Goal: Transaction & Acquisition: Purchase product/service

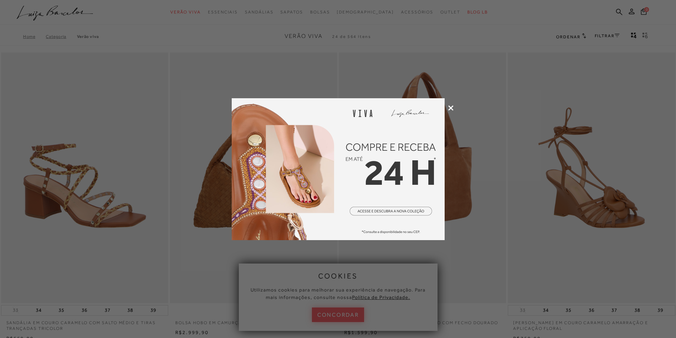
click at [452, 108] on icon at bounding box center [450, 107] width 5 height 5
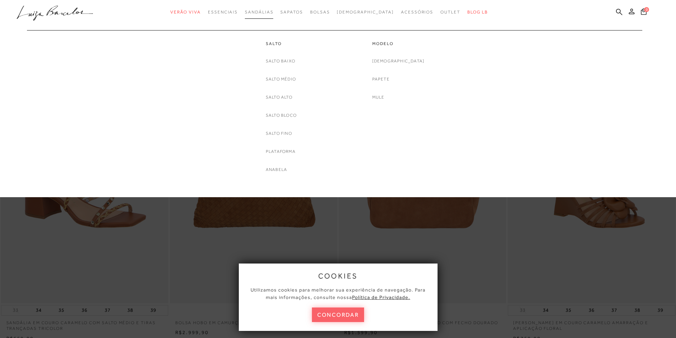
click at [272, 12] on span "Sandálias" at bounding box center [259, 12] width 28 height 5
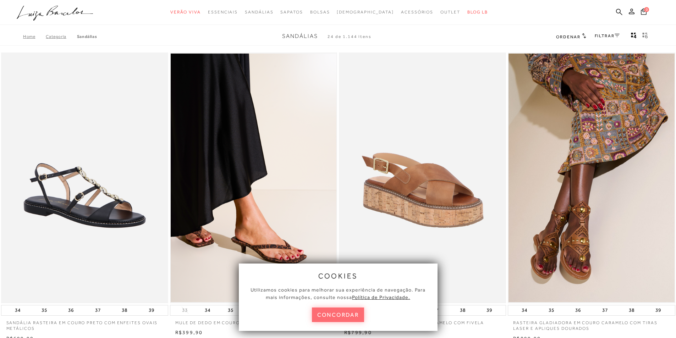
click at [336, 318] on button "concordar" at bounding box center [338, 315] width 53 height 15
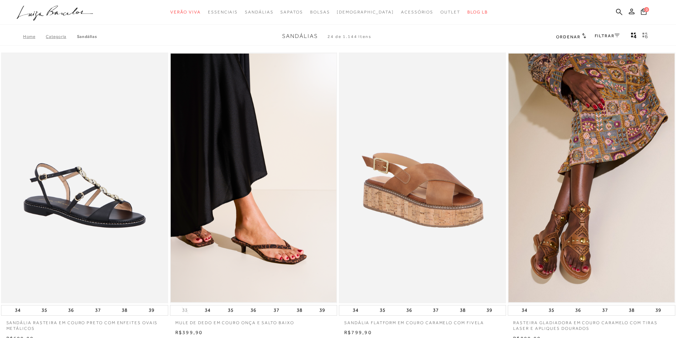
click at [608, 39] on div "FILTRAR" at bounding box center [607, 36] width 25 height 9
click at [608, 38] on div "FILTRAR" at bounding box center [607, 36] width 25 height 9
click at [613, 34] on link "FILTRAR" at bounding box center [607, 35] width 25 height 5
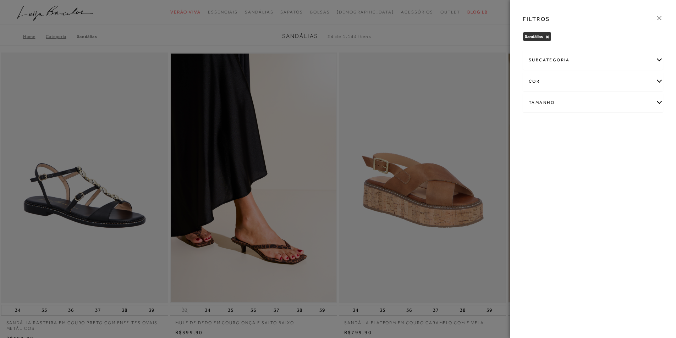
click at [544, 84] on div "cor" at bounding box center [593, 81] width 140 height 19
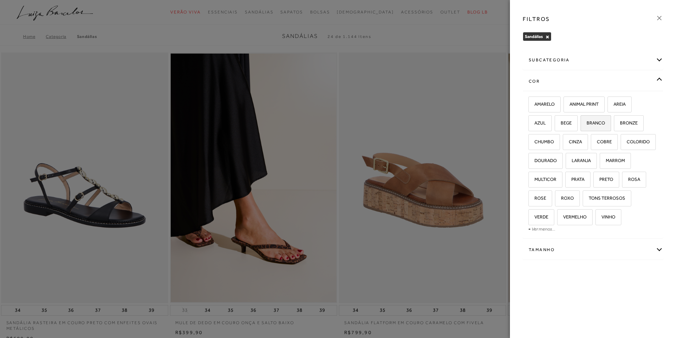
click at [596, 122] on span "BRANCO" at bounding box center [594, 122] width 24 height 5
click at [587, 122] on input "BRANCO" at bounding box center [583, 124] width 7 height 7
checkbox input "true"
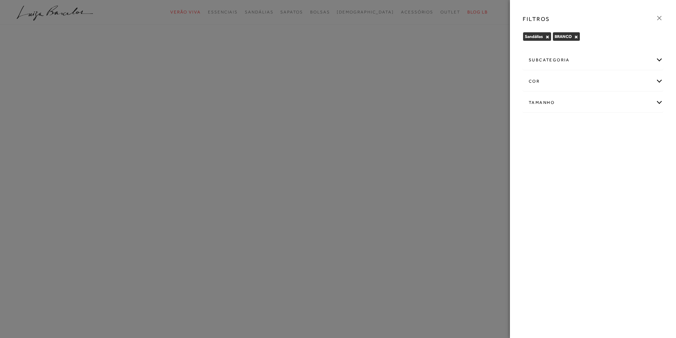
click at [576, 102] on div "Tamanho" at bounding box center [593, 102] width 140 height 19
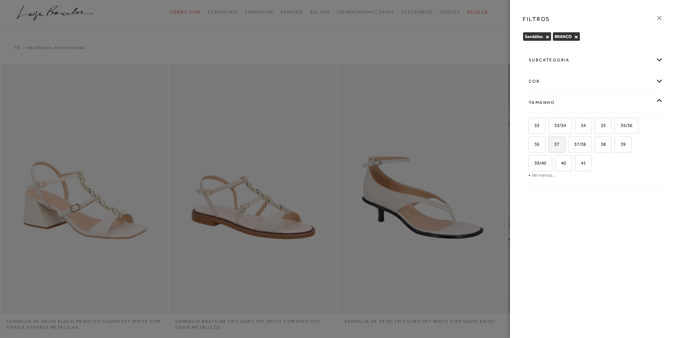
click at [560, 148] on label "37" at bounding box center [557, 144] width 16 height 15
click at [555, 148] on input "37" at bounding box center [550, 145] width 7 height 7
checkbox input "true"
click at [502, 184] on div at bounding box center [338, 169] width 676 height 338
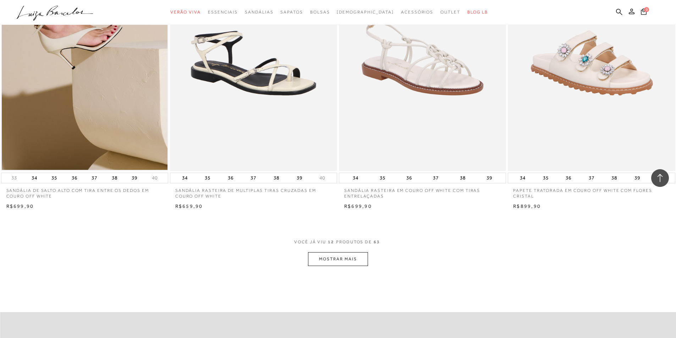
scroll to position [781, 0]
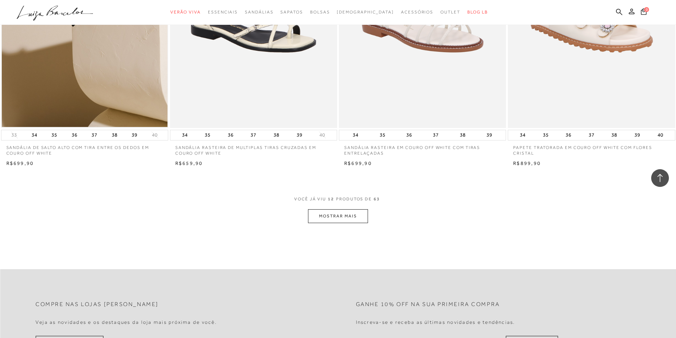
click at [339, 216] on button "MOSTRAR MAIS" at bounding box center [338, 216] width 60 height 14
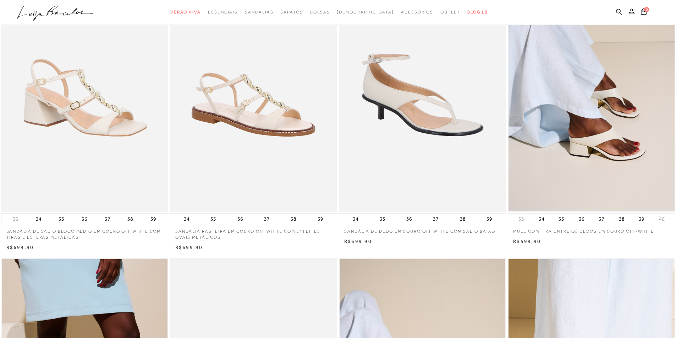
scroll to position [0, 0]
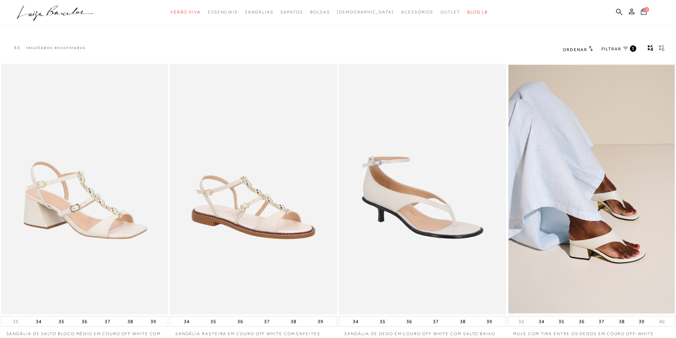
click at [616, 49] on span "FILTRAR" at bounding box center [612, 49] width 20 height 6
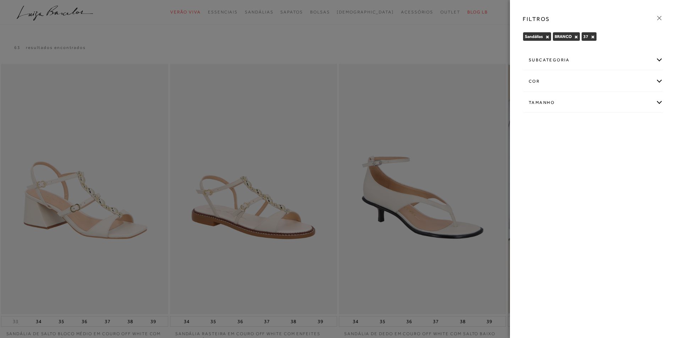
click at [320, 14] on div at bounding box center [338, 169] width 676 height 338
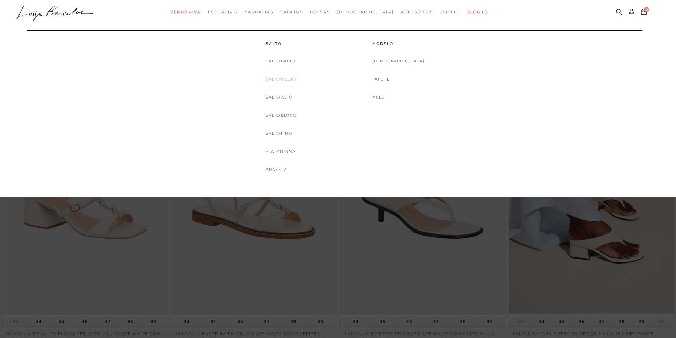
click at [276, 80] on link "Salto Médio" at bounding box center [281, 79] width 30 height 7
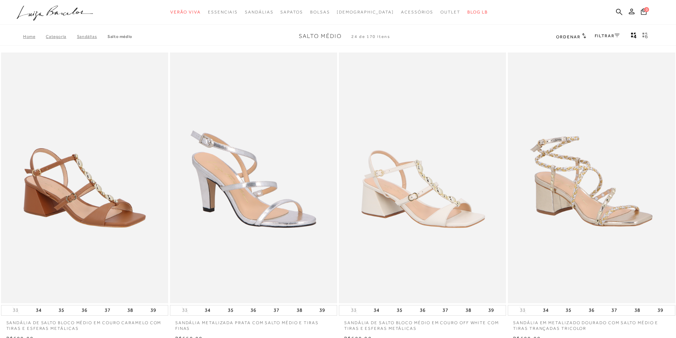
click at [605, 31] on div "Home Categoria SANDÁLIAS Salto Médio Salto Médio 24 de 170 itens Ordenar Ordena…" at bounding box center [338, 36] width 676 height 18
click at [602, 37] on link "FILTRAR" at bounding box center [607, 35] width 25 height 5
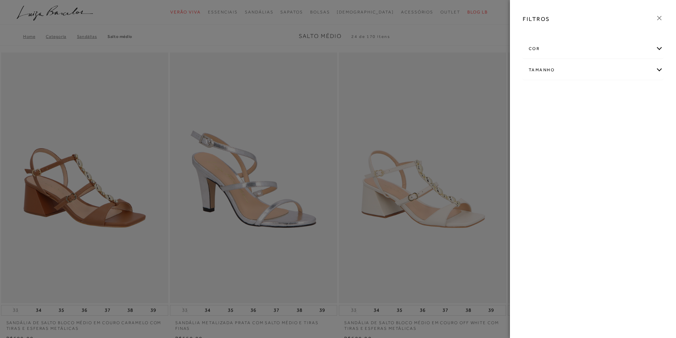
click at [539, 49] on div "cor" at bounding box center [593, 48] width 140 height 19
click at [627, 75] on input "BRANCO" at bounding box center [627, 72] width 7 height 7
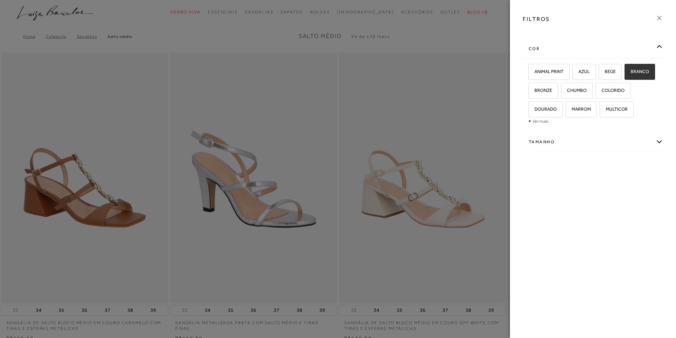
checkbox input "true"
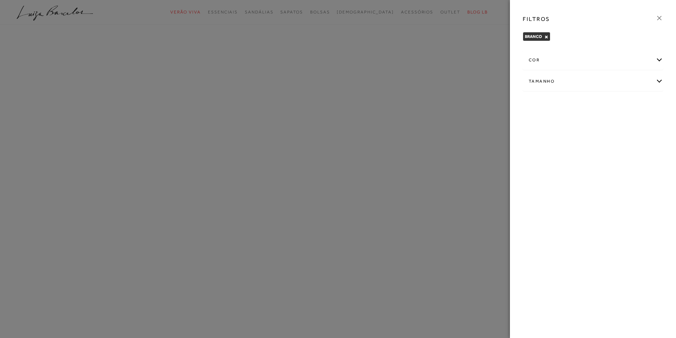
click at [542, 69] on div "cor" at bounding box center [593, 60] width 140 height 19
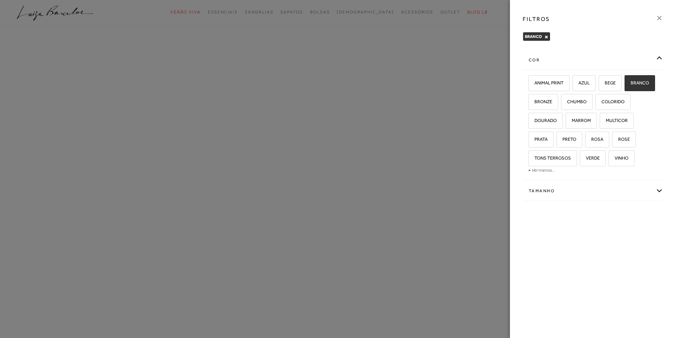
click at [614, 230] on div "FILTROS BRANCO × Limpar todos os refinamentos cor ANIMAL PRINT AZUL BEGE BRANCO" at bounding box center [593, 169] width 166 height 338
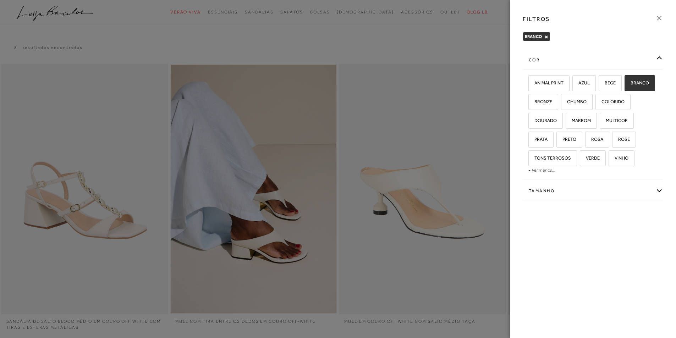
click at [546, 190] on div "Tamanho" at bounding box center [593, 191] width 140 height 19
click at [620, 213] on label "37" at bounding box center [617, 214] width 16 height 15
click at [614, 213] on input "37" at bounding box center [610, 215] width 7 height 7
checkbox input "true"
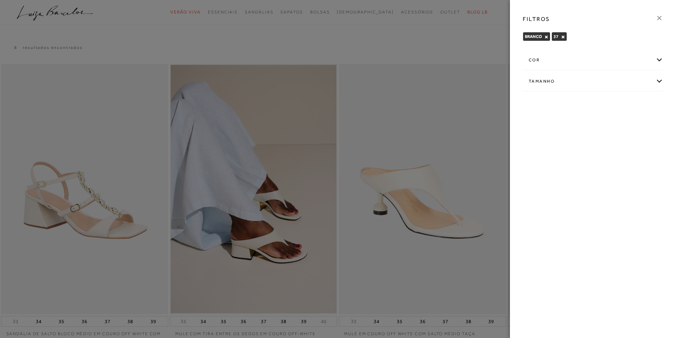
click at [659, 18] on icon at bounding box center [660, 18] width 8 height 8
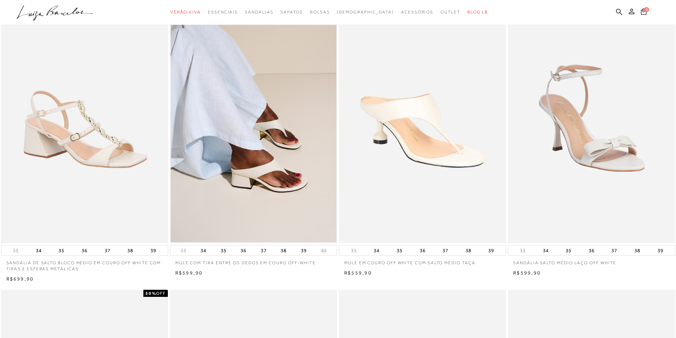
click at [568, 158] on img at bounding box center [592, 118] width 166 height 249
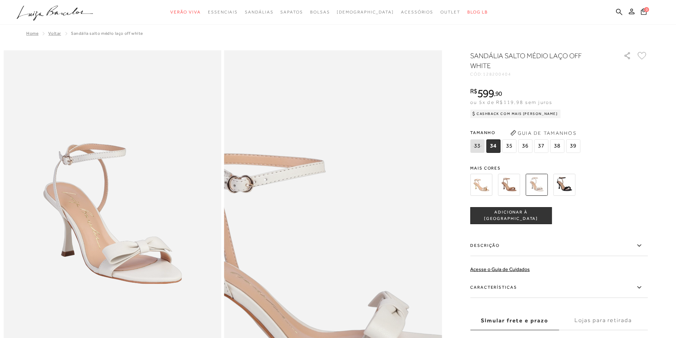
scroll to position [36, 0]
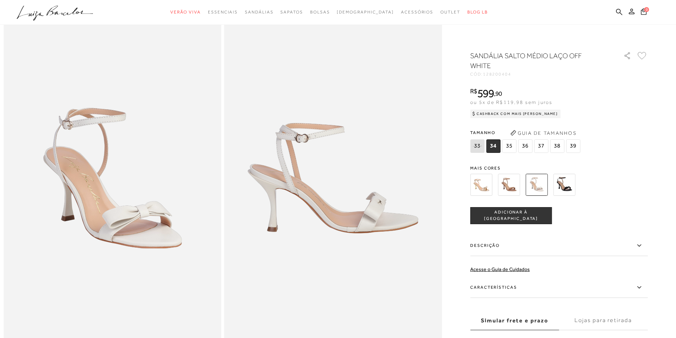
click at [544, 142] on span "37" at bounding box center [541, 146] width 14 height 13
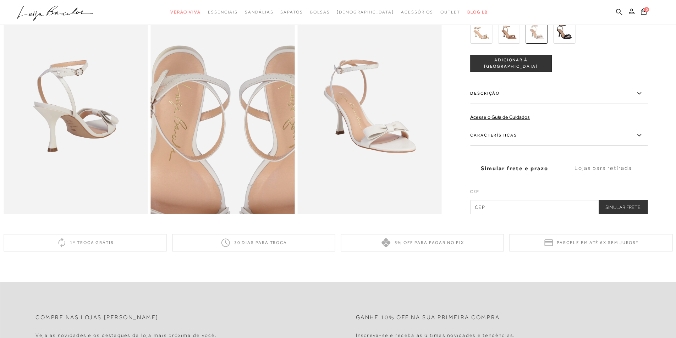
scroll to position [391, 0]
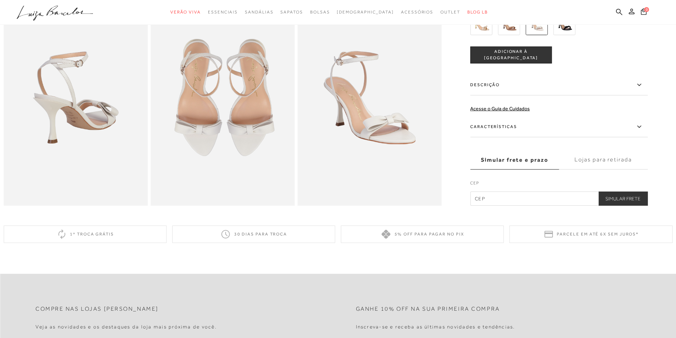
click at [479, 206] on input "text" at bounding box center [559, 199] width 178 height 14
type input "74215-220"
click at [626, 206] on button "Simular Frete" at bounding box center [623, 199] width 49 height 14
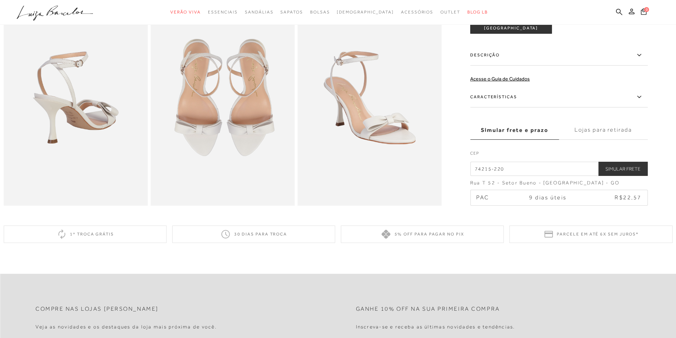
click at [510, 205] on td "PAC" at bounding box center [490, 197] width 39 height 15
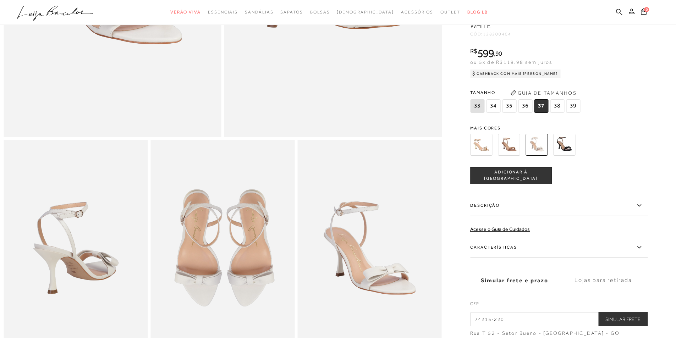
scroll to position [213, 0]
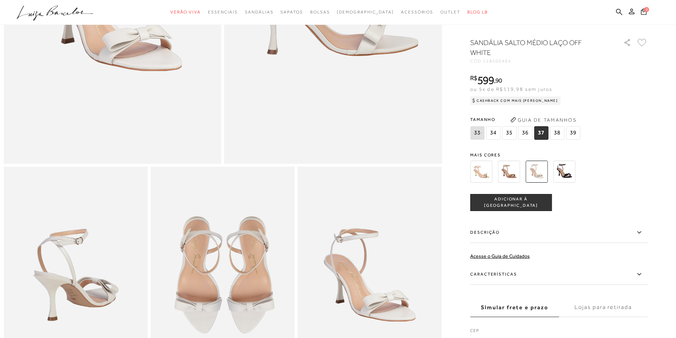
click at [514, 205] on button "ADICIONAR À [GEOGRAPHIC_DATA]" at bounding box center [511, 202] width 82 height 17
click at [643, 11] on icon at bounding box center [644, 11] width 6 height 7
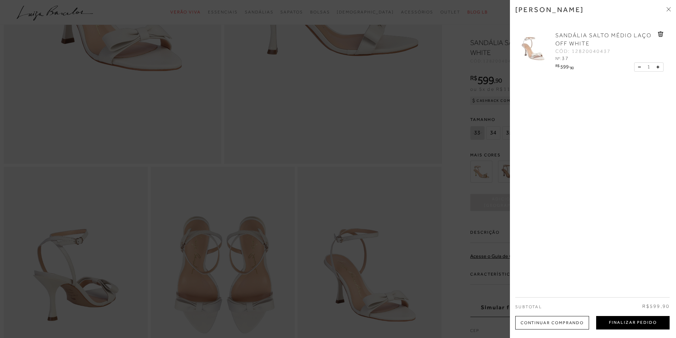
click at [604, 320] on button "Finalizar Pedido" at bounding box center [632, 322] width 73 height 13
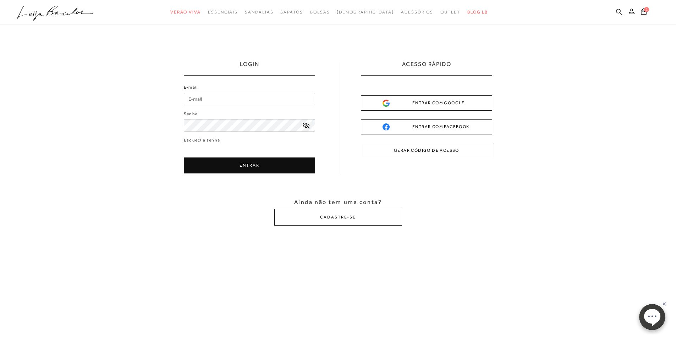
click at [210, 100] on input "E-mail" at bounding box center [249, 99] width 131 height 12
click at [391, 103] on div "ENTRAR COM GOOGLE" at bounding box center [427, 102] width 88 height 7
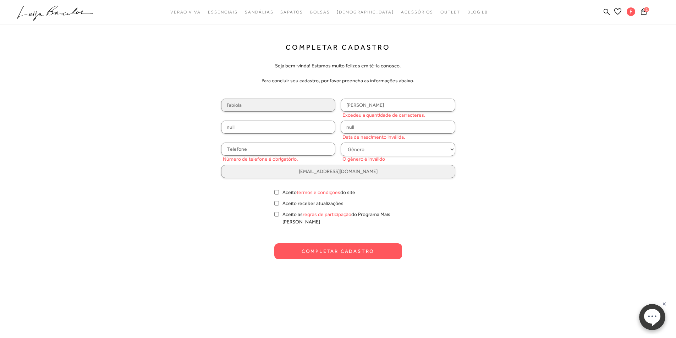
click at [269, 128] on input "null" at bounding box center [278, 127] width 115 height 13
type input "072.894.606-85"
click at [350, 128] on input "null" at bounding box center [398, 127] width 115 height 13
type input "20/06/1989"
click at [276, 151] on input "text" at bounding box center [278, 149] width 115 height 13
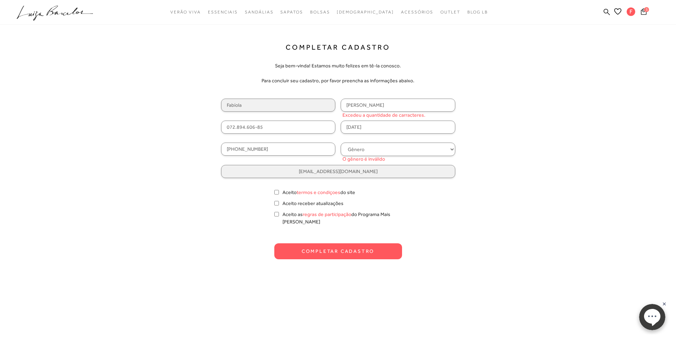
type input "(62) 98121-5604"
click at [382, 151] on select "Gênero Feminino Masculino" at bounding box center [398, 149] width 115 height 13
select select
click at [341, 143] on select "Gênero Feminino Masculino" at bounding box center [398, 149] width 115 height 13
click at [304, 194] on link "termos e condiçoes" at bounding box center [319, 193] width 44 height 6
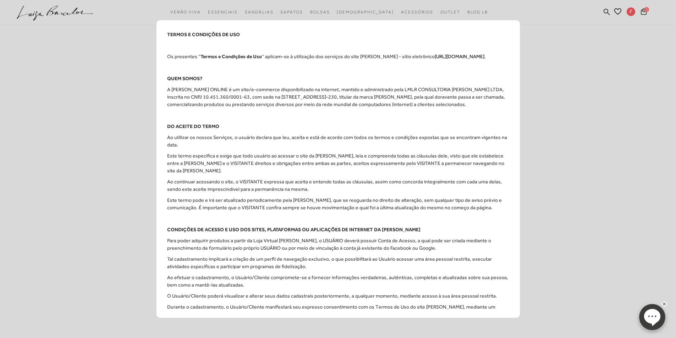
click at [558, 69] on div "TERMOS E CONDIÇÕES DE USO Os presentes “ Termos e Condições de Uso ” aplicam-se…" at bounding box center [338, 169] width 676 height 338
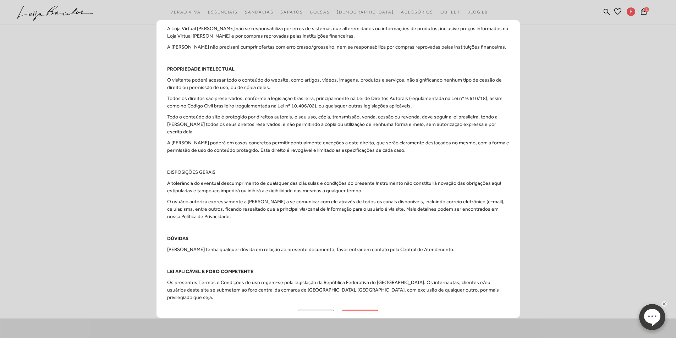
scroll to position [71, 0]
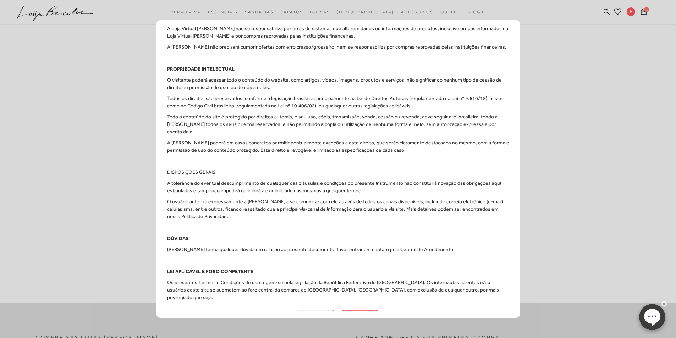
click at [347, 310] on button "aceitar" at bounding box center [361, 316] width 36 height 12
checkbox input "true"
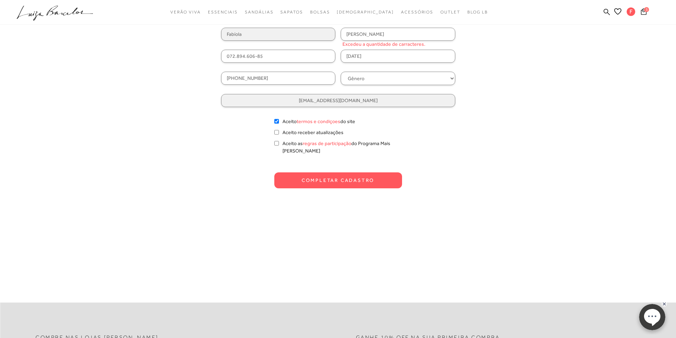
click at [327, 174] on button "Completar Cadastro" at bounding box center [338, 181] width 128 height 16
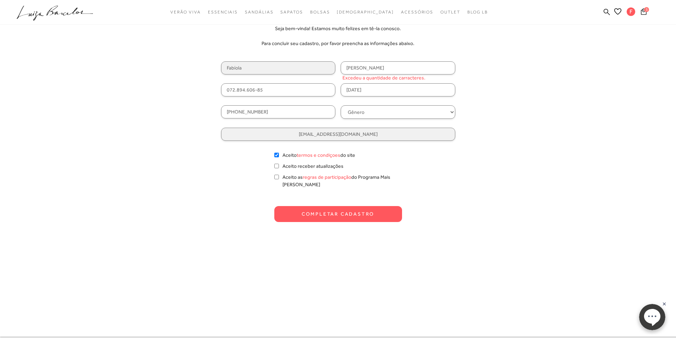
scroll to position [36, 0]
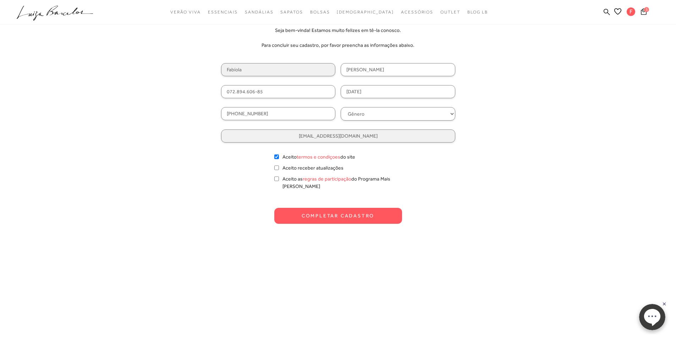
click at [415, 70] on input "Ferreira Rodrigues da Cunha" at bounding box center [398, 69] width 115 height 13
drag, startPoint x: 386, startPoint y: 71, endPoint x: 312, endPoint y: 79, distance: 74.0
click at [312, 79] on div "Fabíola Ferreira Rodrigues da Cunha 072.894.606-85 20/06/1989 (62) 98121-5604 G…" at bounding box center [338, 103] width 234 height 80
type input "F Rodrigues da Cunha"
click at [323, 208] on button "Completar Cadastro" at bounding box center [338, 216] width 128 height 16
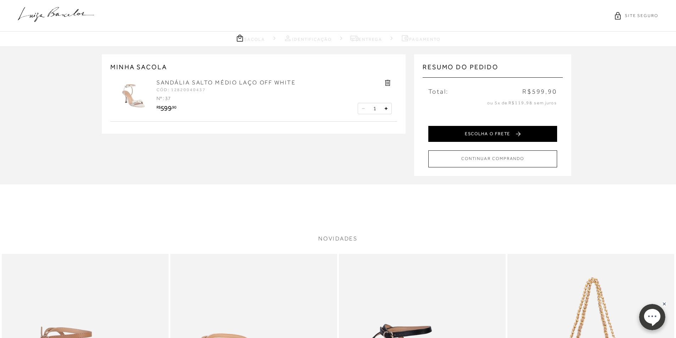
click at [472, 135] on button "ESCOLHA O FRETE" at bounding box center [493, 134] width 129 height 16
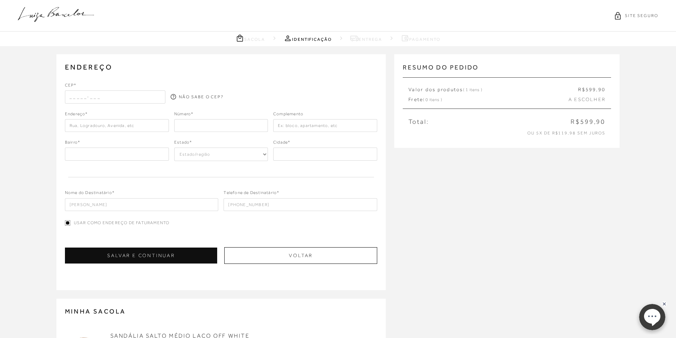
click at [70, 97] on input "text" at bounding box center [115, 97] width 101 height 13
type input "74215-220"
type input "Rua T 52"
type input "Setor Bueno"
select select "GO"
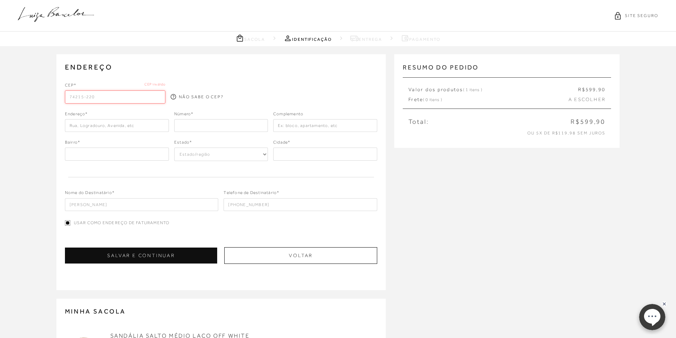
type input "Goiânia"
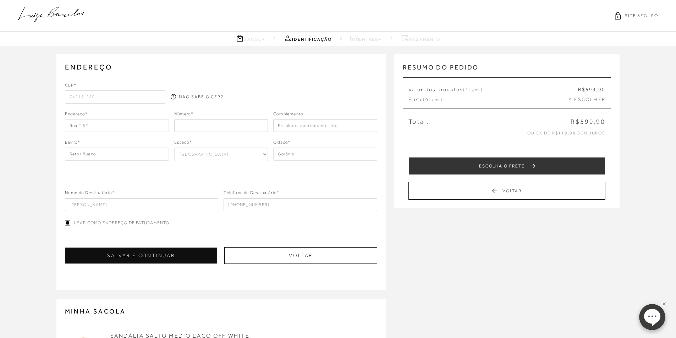
type input "74215-220"
click at [192, 125] on input "number" at bounding box center [221, 125] width 94 height 13
type input "825"
click at [283, 124] on input "text" at bounding box center [325, 125] width 104 height 13
type input "apto 902"
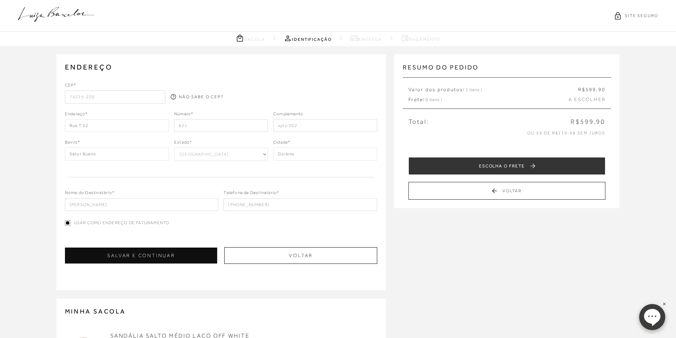
click at [108, 205] on input "Fabíola F Rodrigues da Cunha" at bounding box center [142, 204] width 154 height 13
click at [223, 226] on div "Usar como endereço de faturamento" at bounding box center [221, 224] width 313 height 8
click at [167, 257] on button "SALVAR E CONTINUAR" at bounding box center [141, 256] width 153 height 16
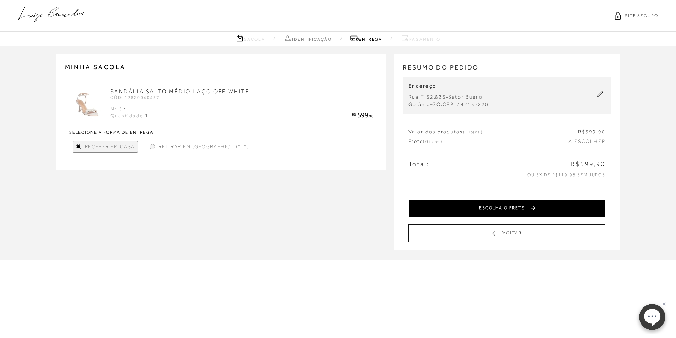
click at [454, 201] on button "ESCOLHA O FRETE" at bounding box center [507, 209] width 197 height 18
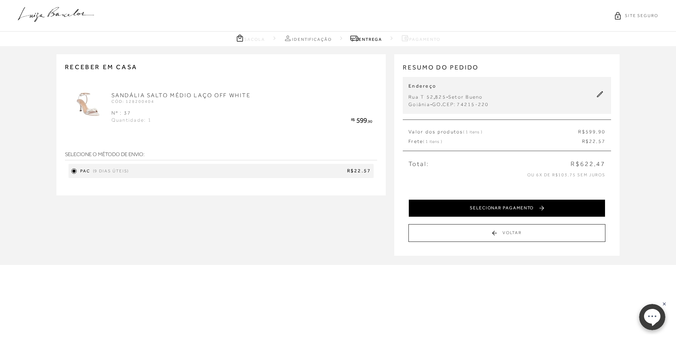
click at [527, 206] on button "SELECIONAR PAGAMENTO" at bounding box center [507, 209] width 197 height 18
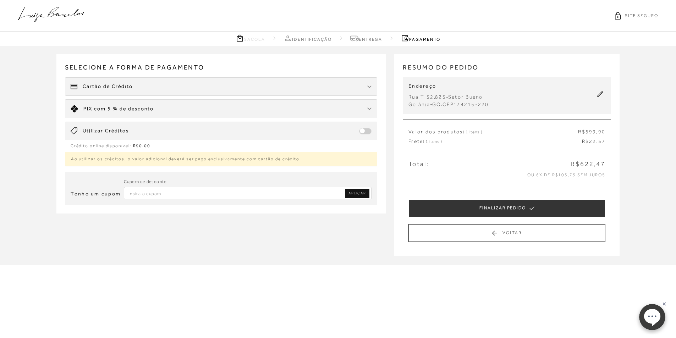
click at [202, 112] on div "Limite: R$ 5.000,00 PIX com 5 % de desconto" at bounding box center [221, 109] width 312 height 18
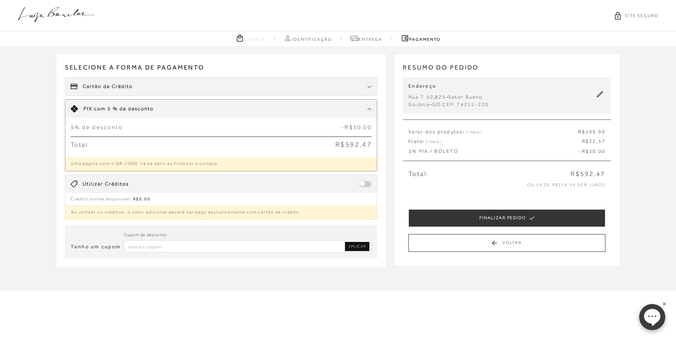
click at [369, 108] on img at bounding box center [369, 109] width 4 height 3
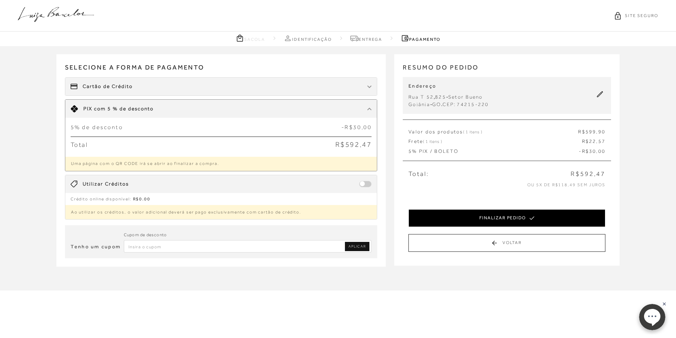
click at [480, 219] on button "FINALIZAR PEDIDO" at bounding box center [507, 218] width 197 height 18
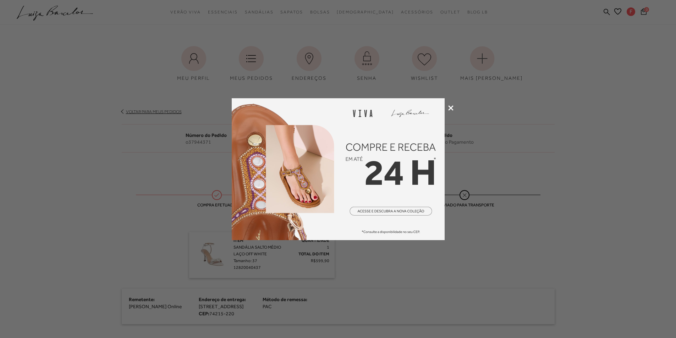
click at [453, 108] on icon at bounding box center [450, 107] width 5 height 5
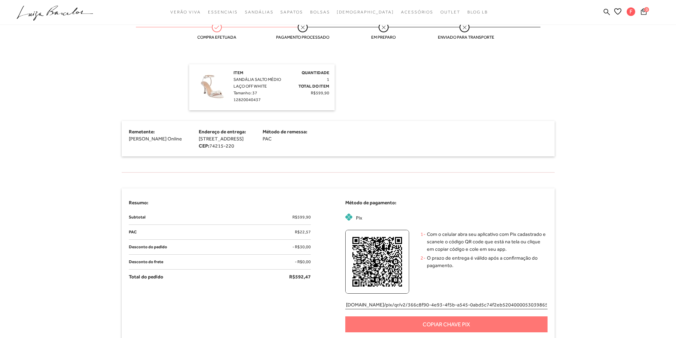
scroll to position [142, 0]
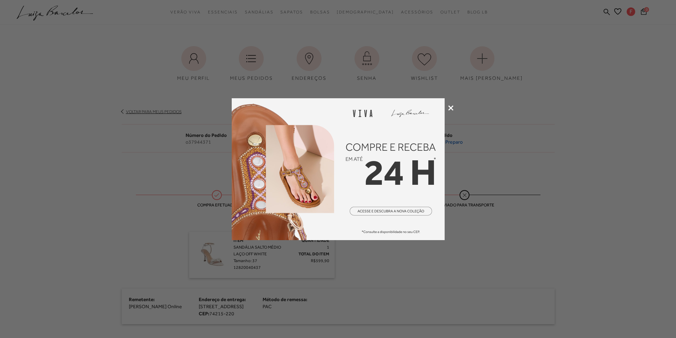
click at [376, 186] on img at bounding box center [338, 169] width 213 height 142
click at [452, 107] on icon at bounding box center [450, 107] width 5 height 5
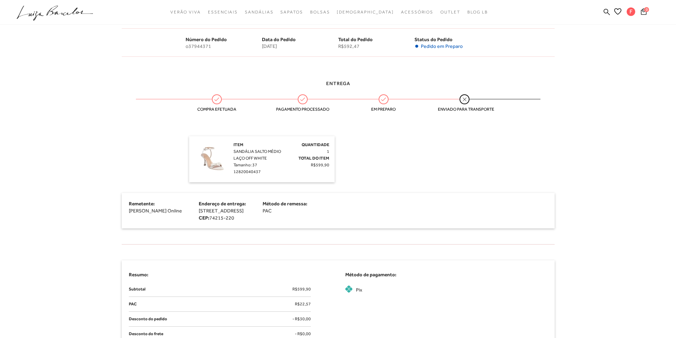
scroll to position [71, 0]
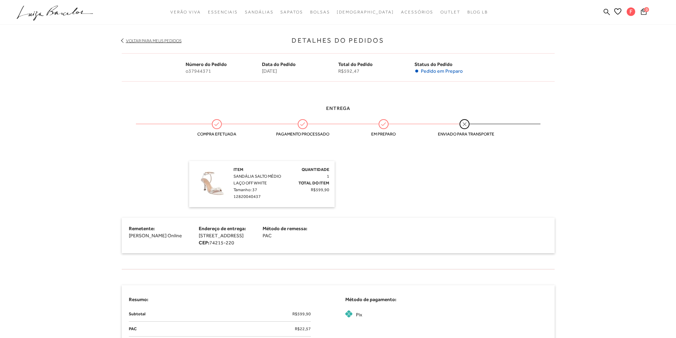
click at [380, 127] on icon at bounding box center [383, 124] width 9 height 9
click at [467, 125] on icon at bounding box center [464, 124] width 9 height 9
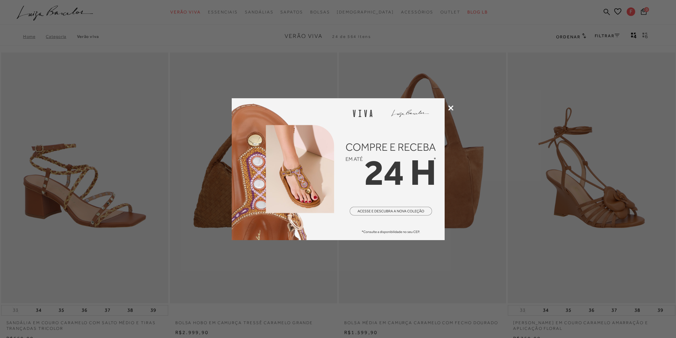
click at [452, 107] on icon at bounding box center [450, 107] width 5 height 5
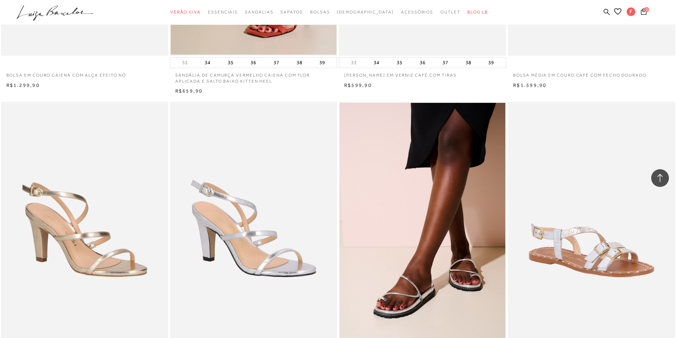
scroll to position [1278, 0]
